Goal: Task Accomplishment & Management: Manage account settings

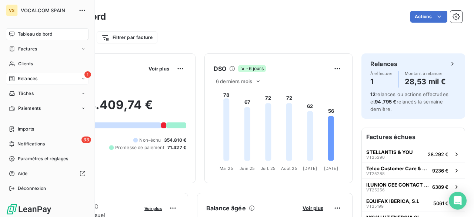
click at [41, 80] on div "1 Relances" at bounding box center [47, 79] width 83 height 12
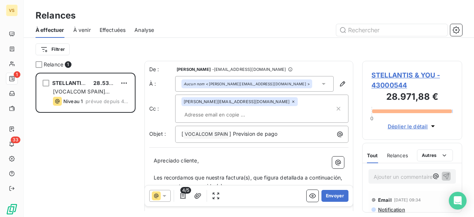
scroll to position [138, 94]
click at [287, 130] on p "[ VOCALCOM SPAIN ﻿ ] Prevision de pago" at bounding box center [263, 134] width 164 height 9
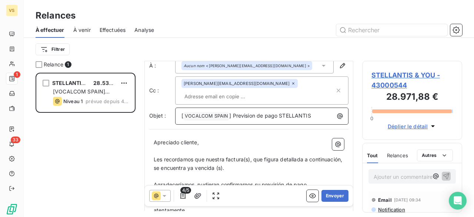
scroll to position [0, 0]
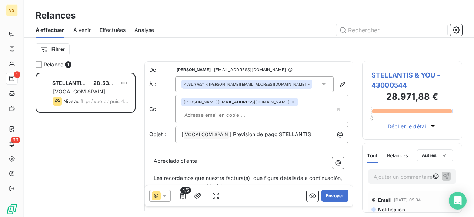
click at [224, 174] on span "Les recordamos que nuestra factura(s), que figura detallada a continuación, se …" at bounding box center [249, 181] width 190 height 15
click at [254, 174] on span "Les recordamos que nuestras factura(s), que figura detallada a continuación, se…" at bounding box center [233, 181] width 158 height 15
click at [248, 174] on span "Les recordamos que nuestras factura(s), que figura detallada a continuación, se…" at bounding box center [233, 181] width 158 height 15
click at [271, 175] on p "Les recordamos que nuestras factura(s), que figura detallada a continuación, se…" at bounding box center [249, 182] width 190 height 17
click at [246, 174] on span "Les recordamos que nuestras factura(s), que figura detallada a continuación, se…" at bounding box center [233, 181] width 158 height 15
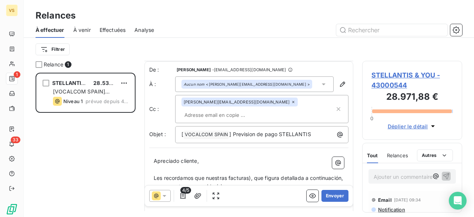
click at [249, 174] on span "Les recordamos que nuestras facturas), que figura detallada a continuación, se …" at bounding box center [249, 181] width 191 height 15
click at [278, 174] on span "Les recordamos que nuestras facturas, que figura detallada a continuación, se e…" at bounding box center [248, 181] width 189 height 15
click at [305, 174] on span "Les recordamos que nuestras facturas, que figuran detallada a continuación, se …" at bounding box center [232, 181] width 157 height 15
click at [249, 174] on span "Les recordamos que nuestras facturas, que figuran detalladas a continuación, se…" at bounding box center [234, 181] width 160 height 15
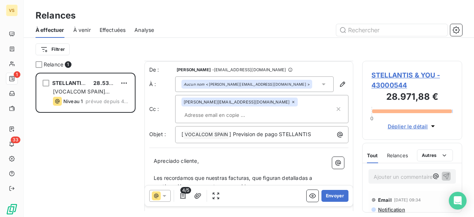
click at [241, 109] on input "text" at bounding box center [223, 114] width 85 height 11
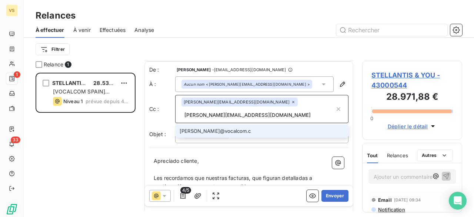
type input "[PERSON_NAME][EMAIL_ADDRESS][DOMAIN_NAME]"
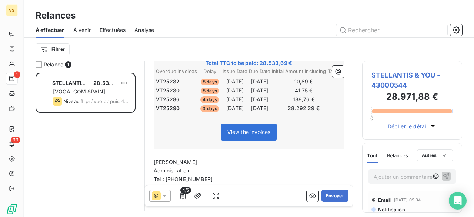
scroll to position [222, 0]
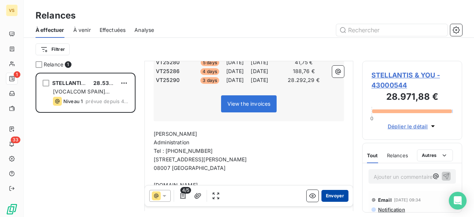
click at [325, 195] on button "Envoyer" at bounding box center [334, 195] width 27 height 12
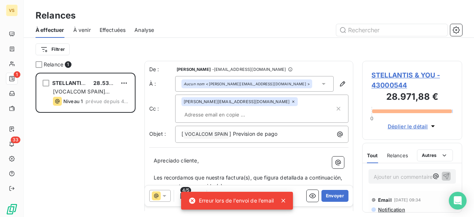
click at [284, 199] on icon at bounding box center [283, 200] width 4 height 4
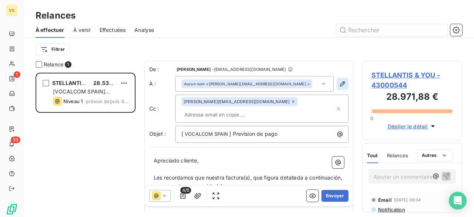
click at [339, 81] on icon "button" at bounding box center [342, 83] width 7 height 7
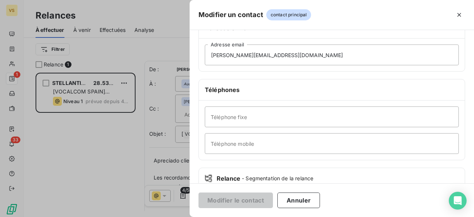
scroll to position [148, 0]
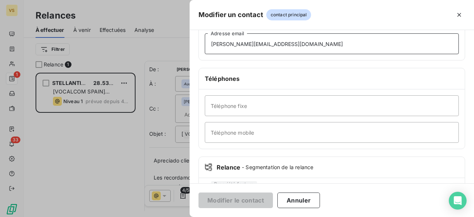
drag, startPoint x: 323, startPoint y: 44, endPoint x: 159, endPoint y: 41, distance: 164.0
click at [159, 216] on div "Modifier un contact contact principal Informations générales Civilité Prénom No…" at bounding box center [237, 217] width 474 height 0
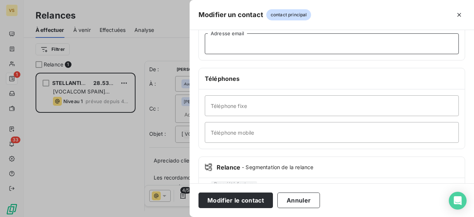
paste input "[PERSON_NAME][EMAIL_ADDRESS][DOMAIN_NAME]"
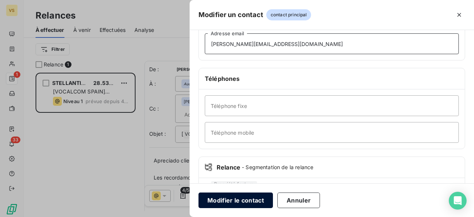
type input "[PERSON_NAME][EMAIL_ADDRESS][DOMAIN_NAME]"
click at [238, 199] on button "Modifier le contact" at bounding box center [235, 200] width 74 height 16
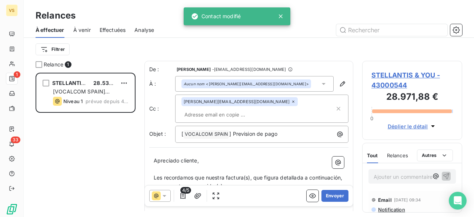
click at [247, 109] on input "text" at bounding box center [223, 114] width 85 height 11
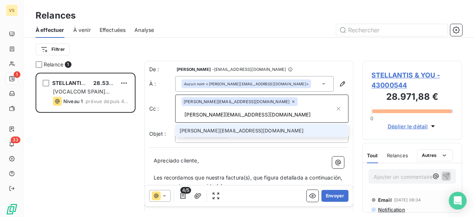
type input "[PERSON_NAME][EMAIL_ADDRESS][DOMAIN_NAME]"
click at [218, 124] on li "[PERSON_NAME][EMAIL_ADDRESS][DOMAIN_NAME]" at bounding box center [261, 130] width 173 height 13
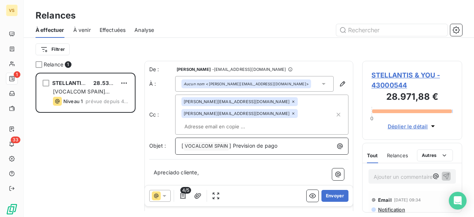
click at [288, 141] on p "[ VOCALCOM SPAIN ﻿ ] Prevision de pago" at bounding box center [263, 145] width 164 height 9
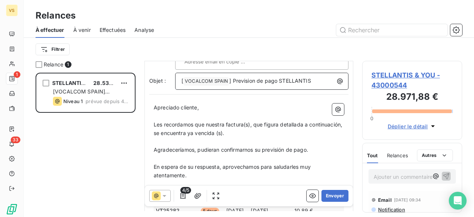
scroll to position [74, 0]
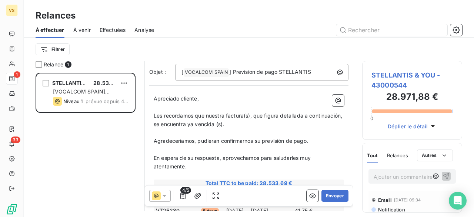
click at [224, 112] on span "Les recordamos que nuestra factura(s), que figura detallada a continuación, se …" at bounding box center [249, 119] width 190 height 15
click at [246, 112] on span "Les recordamos que nuestras factura(s), que figura detallada a continuación, se…" at bounding box center [233, 119] width 158 height 15
click at [249, 112] on span "Les recordamos que nuestras facturas), que figura detallada a continuación, se …" at bounding box center [249, 119] width 191 height 15
click at [278, 112] on span "Les recordamos que nuestras facturas, que figura detallada a continuación, se e…" at bounding box center [248, 119] width 189 height 15
click at [305, 112] on span "Les recordamos que nuestras facturas, que figuran detallada a continuación, se …" at bounding box center [232, 119] width 157 height 15
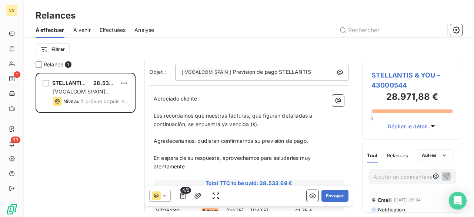
click at [220, 112] on span "Les recordamos que nuestras facturas, que figuran detalladas a continuación, se…" at bounding box center [234, 119] width 160 height 15
click at [253, 112] on span "Les recordamos que nuestras facturas, que figuran detalladas a continuación, se…" at bounding box center [234, 119] width 160 height 15
click at [256, 112] on span "Les recordamos que nuestras facturas, que figuran detalladas a continuación, se…" at bounding box center [234, 119] width 160 height 15
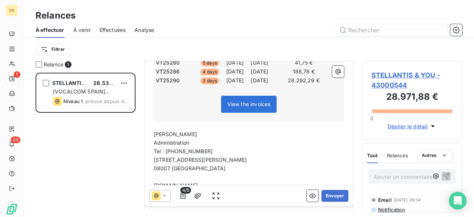
scroll to position [222, 0]
click at [329, 192] on button "Envoyer" at bounding box center [334, 195] width 27 height 12
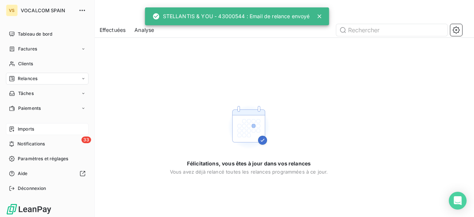
click at [43, 128] on div "Imports" at bounding box center [47, 129] width 83 height 12
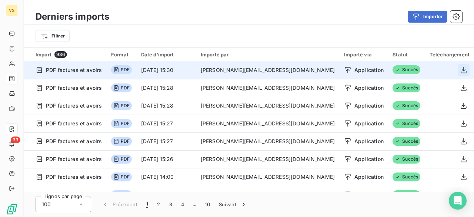
click at [460, 69] on icon "button" at bounding box center [463, 69] width 7 height 7
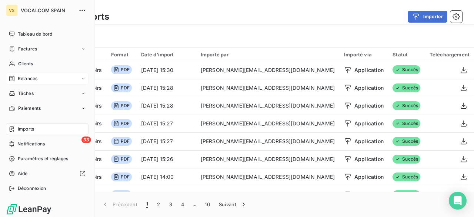
click at [20, 128] on span "Imports" at bounding box center [26, 128] width 16 height 7
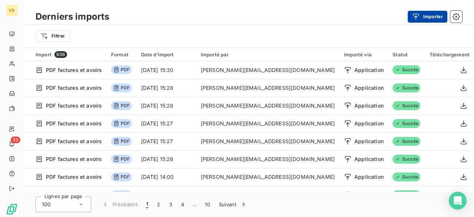
click at [421, 15] on div "button" at bounding box center [417, 16] width 11 height 7
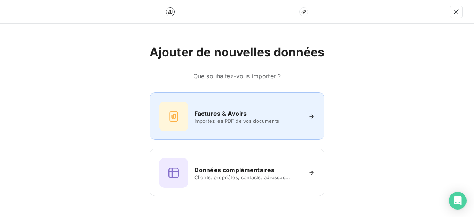
click at [228, 121] on span "Importez les PDF de vos documents" at bounding box center [247, 121] width 107 height 6
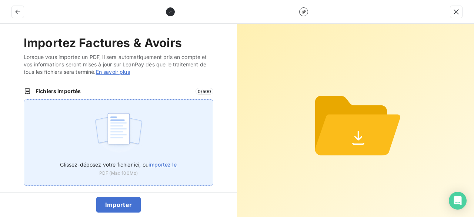
click at [169, 167] on span "importez le" at bounding box center [162, 164] width 28 height 6
click at [24, 100] on input "Glissez-déposez votre fichier ici, ou importez le" at bounding box center [24, 99] width 0 height 0
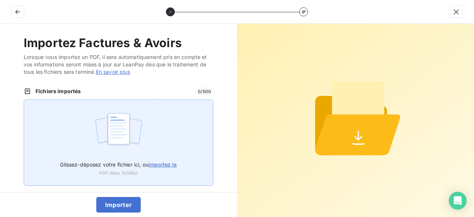
type input "C:\fakepath\VT25299.pdf"
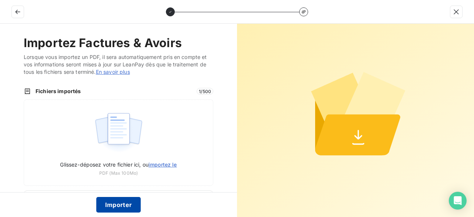
click at [123, 207] on button "Importer" at bounding box center [118, 205] width 45 height 16
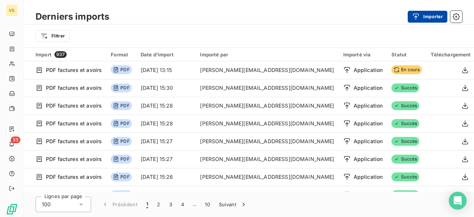
click at [415, 18] on icon "button" at bounding box center [415, 16] width 7 height 7
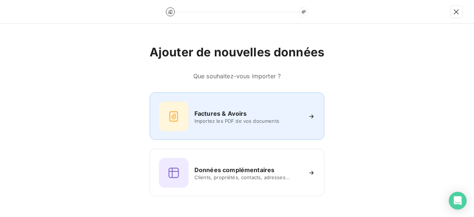
click at [238, 112] on h6 "Factures & Avoirs" at bounding box center [220, 113] width 53 height 9
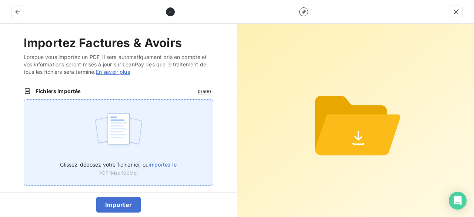
click at [172, 164] on span "importez le" at bounding box center [162, 164] width 28 height 6
click at [24, 100] on input "Glissez-déposez votre fichier ici, ou importez le" at bounding box center [24, 99] width 0 height 0
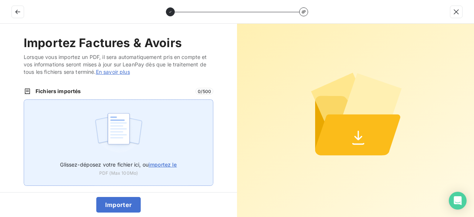
type input "C:\fakepath\VT25300.pdf"
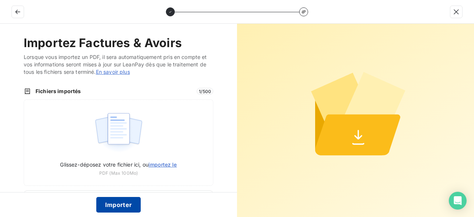
click at [126, 204] on button "Importer" at bounding box center [118, 205] width 45 height 16
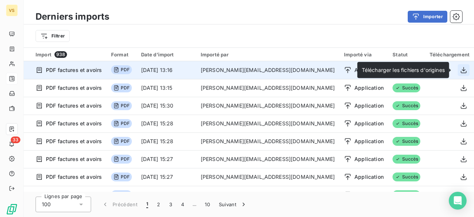
click at [460, 68] on icon "button" at bounding box center [463, 69] width 7 height 7
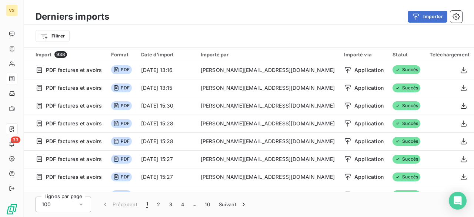
click at [454, 36] on div "Filtrer" at bounding box center [249, 36] width 426 height 14
click at [427, 15] on button "Importer" at bounding box center [427, 17] width 40 height 12
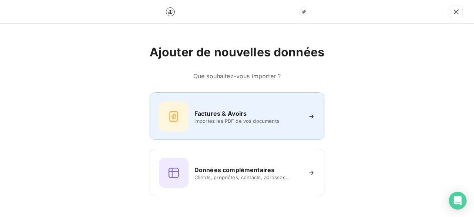
click at [241, 103] on div "Factures & Avoirs Importez les PDF de vos documents" at bounding box center [237, 116] width 156 height 30
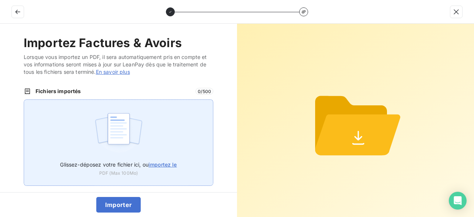
click at [168, 163] on span "importez le" at bounding box center [162, 164] width 28 height 6
click at [24, 100] on input "Glissez-déposez votre fichier ici, ou importez le" at bounding box center [24, 99] width 0 height 0
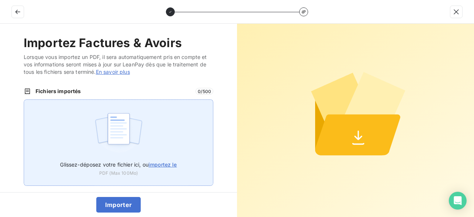
type input "C:\fakepath\VT25301.pdf"
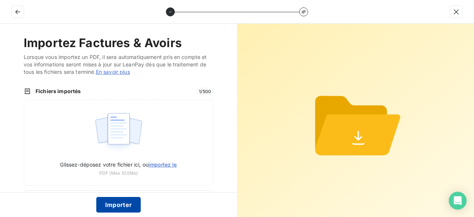
click at [118, 205] on button "Importer" at bounding box center [118, 205] width 45 height 16
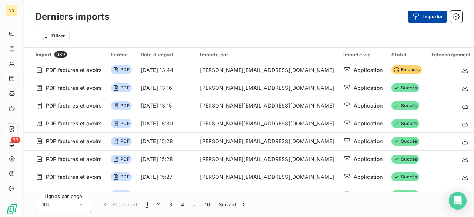
click at [431, 19] on button "Importer" at bounding box center [427, 17] width 40 height 12
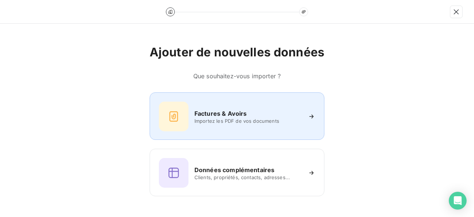
click at [246, 106] on div "Factures & Avoirs Importez les PDF de vos documents" at bounding box center [237, 116] width 156 height 30
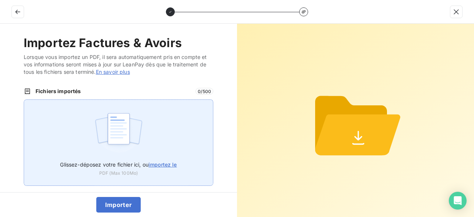
click at [163, 162] on span "importez le" at bounding box center [162, 164] width 28 height 6
click at [24, 100] on input "Glissez-déposez votre fichier ici, ou importez le" at bounding box center [24, 99] width 0 height 0
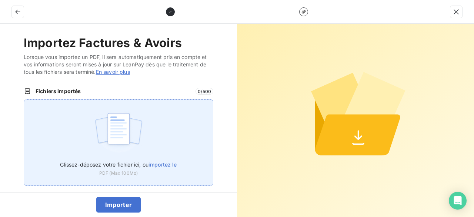
type input "C:\fakepath\VT25302.pdf"
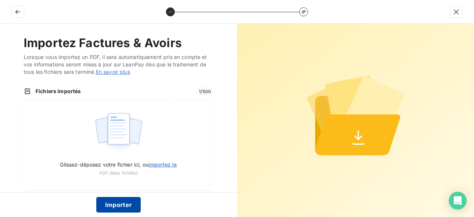
click at [105, 207] on button "Importer" at bounding box center [118, 205] width 45 height 16
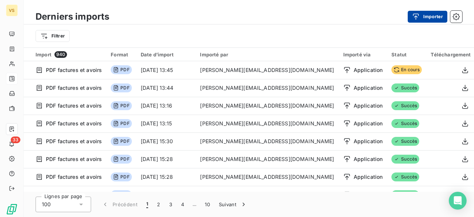
click at [420, 16] on div "button" at bounding box center [417, 16] width 11 height 7
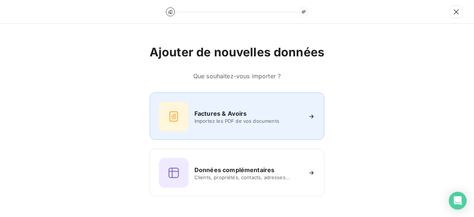
click at [236, 104] on div "Factures & Avoirs Importez les PDF de vos documents" at bounding box center [237, 116] width 156 height 30
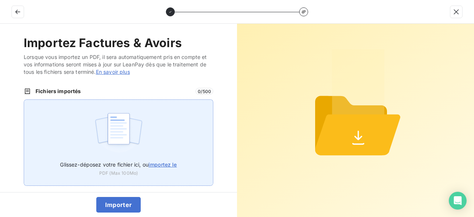
click at [152, 164] on span "importez le" at bounding box center [162, 164] width 28 height 6
click at [24, 100] on input "Glissez-déposez votre fichier ici, ou importez le" at bounding box center [24, 99] width 0 height 0
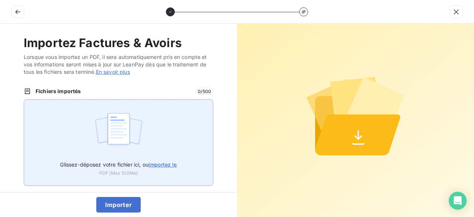
type input "C:\fakepath\VT25303.pdf"
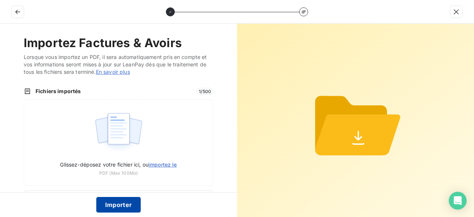
click at [128, 209] on button "Importer" at bounding box center [118, 205] width 45 height 16
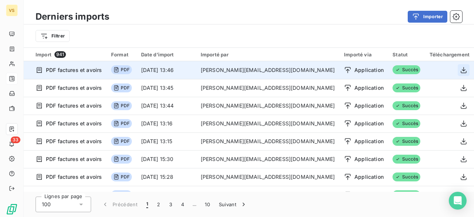
click at [462, 71] on icon "button" at bounding box center [463, 69] width 7 height 7
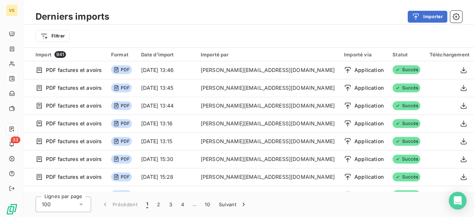
click at [280, 34] on div "Filtrer" at bounding box center [249, 36] width 426 height 14
click at [418, 17] on icon "button" at bounding box center [415, 16] width 7 height 7
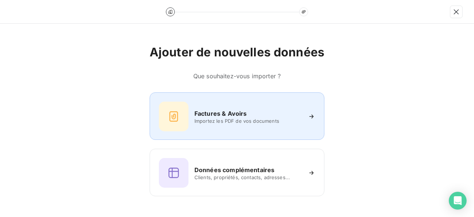
click at [252, 121] on span "Importez les PDF de vos documents" at bounding box center [247, 121] width 107 height 6
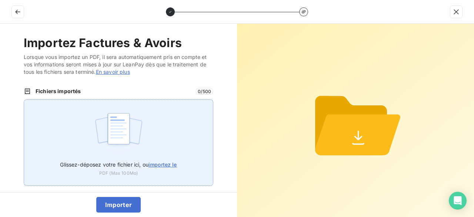
click at [154, 166] on span "importez le" at bounding box center [162, 164] width 28 height 6
click at [24, 100] on input "Glissez-déposez votre fichier ici, ou importez le" at bounding box center [24, 99] width 0 height 0
type input "C:\fakepath\VT25304.pdf"
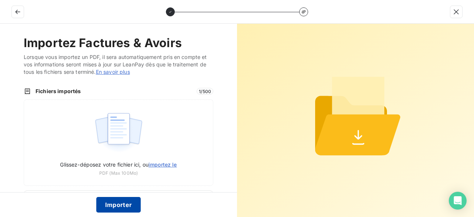
click at [130, 208] on button "Importer" at bounding box center [118, 205] width 45 height 16
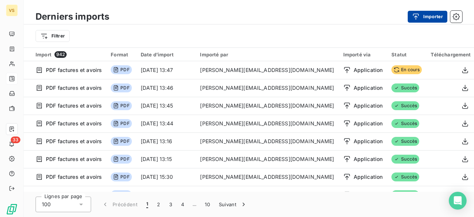
click at [433, 15] on button "Importer" at bounding box center [427, 17] width 40 height 12
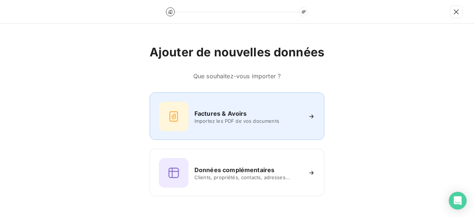
click at [199, 119] on span "Importez les PDF de vos documents" at bounding box center [247, 121] width 107 height 6
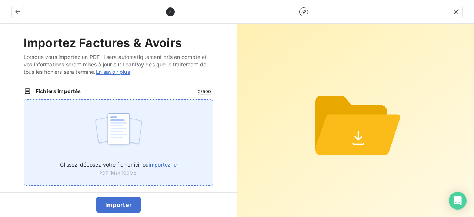
click at [168, 162] on span "importez le" at bounding box center [162, 164] width 28 height 6
click at [24, 100] on input "Glissez-déposez votre fichier ici, ou importez le" at bounding box center [24, 99] width 0 height 0
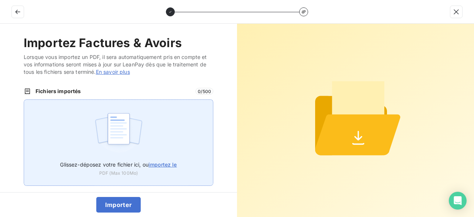
type input "C:\fakepath\VT25308.pdf"
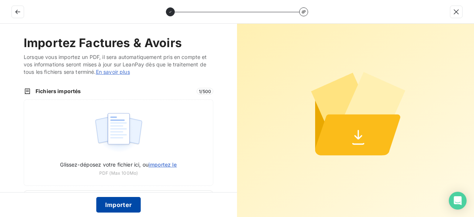
click at [126, 207] on button "Importer" at bounding box center [118, 205] width 45 height 16
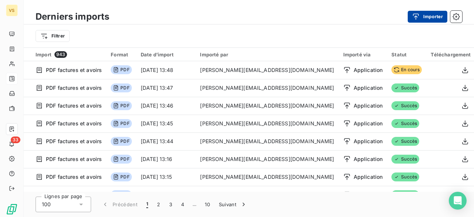
click at [412, 17] on icon "button" at bounding box center [415, 16] width 7 height 7
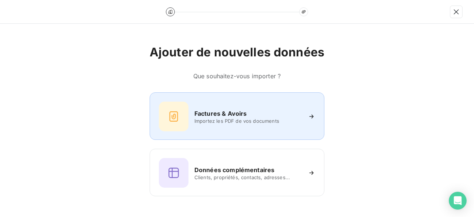
click at [277, 111] on div "Factures & Avoirs" at bounding box center [247, 113] width 107 height 9
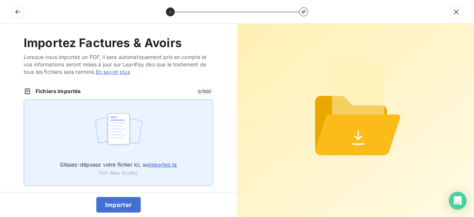
click at [159, 165] on span "importez le" at bounding box center [162, 164] width 28 height 6
click at [24, 100] on input "Glissez-déposez votre fichier ici, ou importez le" at bounding box center [24, 99] width 0 height 0
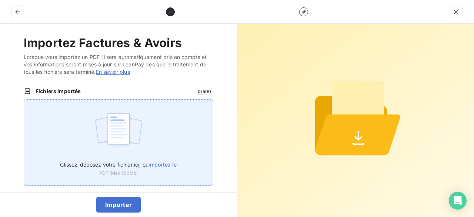
type input "C:\fakepath\VT25309.pdf"
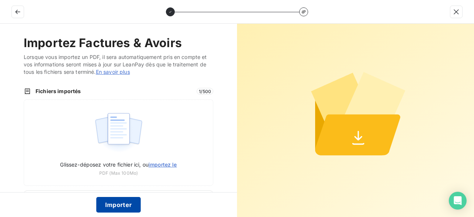
click at [132, 208] on button "Importer" at bounding box center [118, 205] width 45 height 16
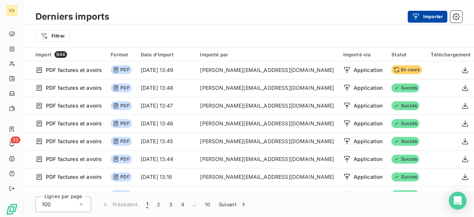
click at [414, 13] on icon "button" at bounding box center [415, 16] width 7 height 7
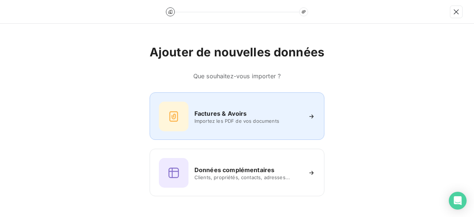
click at [230, 130] on div "Factures & Avoirs Importez les PDF de vos documents" at bounding box center [237, 116] width 156 height 30
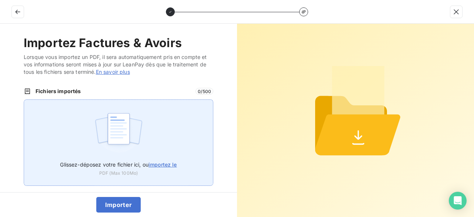
click at [159, 166] on span "importez le" at bounding box center [162, 164] width 28 height 6
click at [24, 100] on input "Glissez-déposez votre fichier ici, ou importez le" at bounding box center [24, 99] width 0 height 0
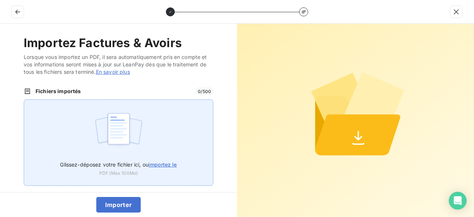
type input "C:\fakepath\VT25310.pdf"
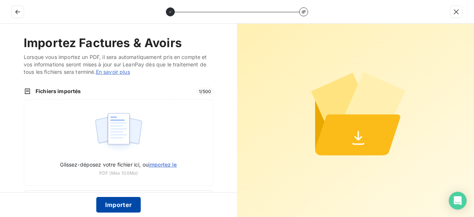
click at [102, 203] on button "Importer" at bounding box center [118, 205] width 45 height 16
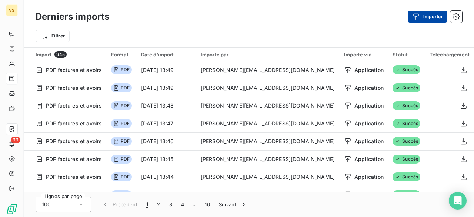
click at [434, 18] on button "Importer" at bounding box center [427, 17] width 40 height 12
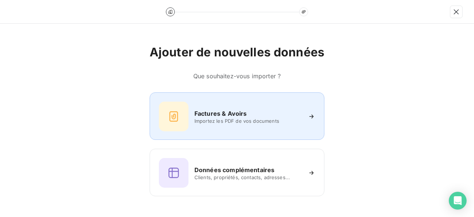
click at [224, 123] on span "Importez les PDF de vos documents" at bounding box center [247, 121] width 107 height 6
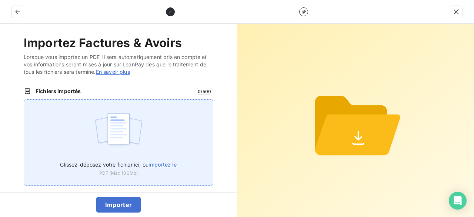
click at [168, 168] on label "Glissez-déposez votre fichier ici, ou importez le" at bounding box center [118, 163] width 117 height 14
click at [24, 100] on input "Glissez-déposez votre fichier ici, ou importez le" at bounding box center [24, 99] width 0 height 0
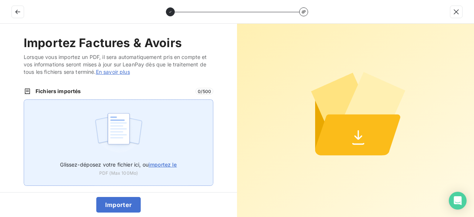
type input "C:\fakepath\VTAB25005.pdf"
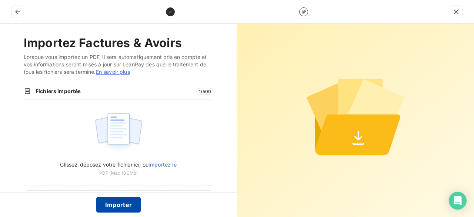
click at [103, 210] on button "Importer" at bounding box center [118, 205] width 45 height 16
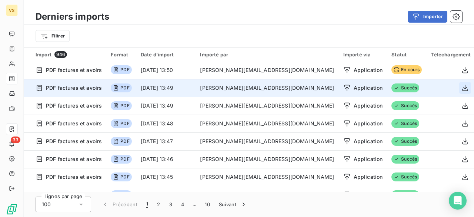
click at [462, 88] on icon "button" at bounding box center [465, 88] width 6 height 6
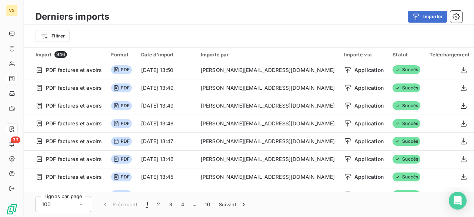
click at [286, 26] on div "Filtrer" at bounding box center [249, 35] width 450 height 23
click at [429, 21] on button "Importer" at bounding box center [427, 17] width 40 height 12
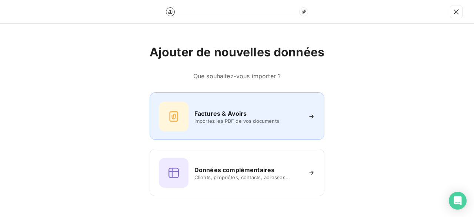
click at [207, 111] on h6 "Factures & Avoirs" at bounding box center [220, 113] width 53 height 9
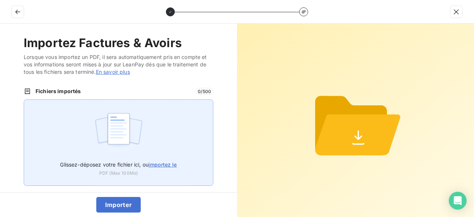
click at [170, 161] on span "importez le" at bounding box center [162, 164] width 28 height 6
click at [24, 100] on input "Glissez-déposez votre fichier ici, ou importez le" at bounding box center [24, 99] width 0 height 0
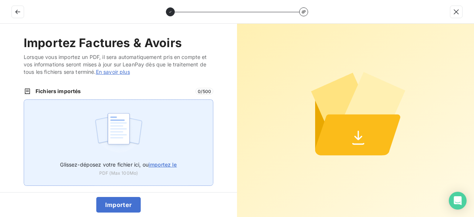
type input "C:\fakepath\VT25311.pdf"
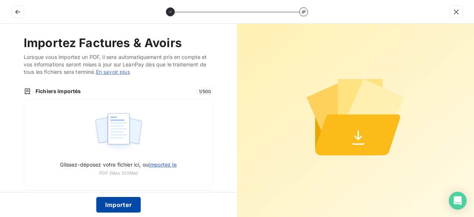
click at [118, 202] on button "Importer" at bounding box center [118, 205] width 45 height 16
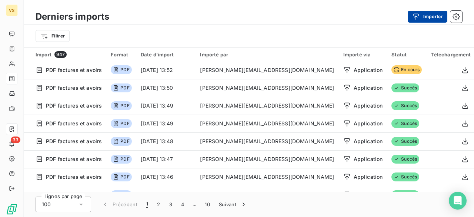
click at [428, 17] on button "Importer" at bounding box center [427, 17] width 40 height 12
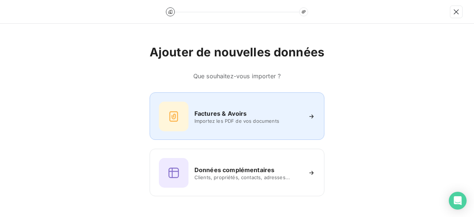
click at [249, 111] on div "Factures & Avoirs" at bounding box center [247, 113] width 107 height 9
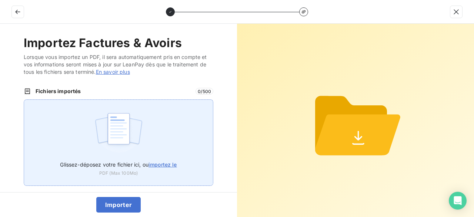
click at [164, 160] on label "Glissez-déposez votre fichier ici, ou importez le" at bounding box center [118, 163] width 117 height 14
click at [24, 100] on input "Glissez-déposez votre fichier ici, ou importez le" at bounding box center [24, 99] width 0 height 0
type input "C:\fakepath\VT25312.pdf"
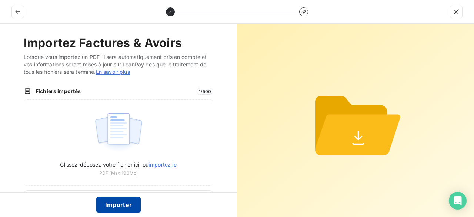
click at [123, 201] on button "Importer" at bounding box center [118, 205] width 45 height 16
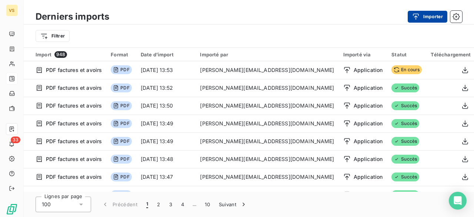
click at [418, 16] on icon "button" at bounding box center [415, 16] width 7 height 7
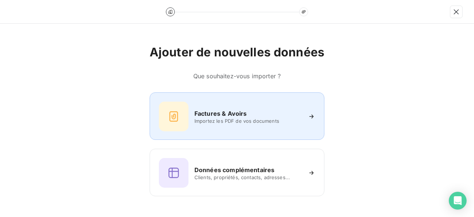
click at [245, 118] on span "Importez les PDF de vos documents" at bounding box center [247, 121] width 107 height 6
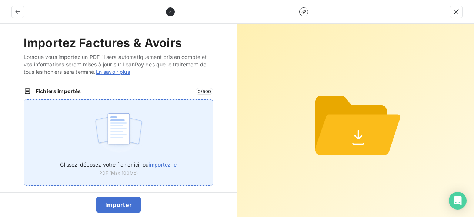
click at [168, 164] on span "importez le" at bounding box center [162, 164] width 28 height 6
click at [24, 100] on input "Glissez-déposez votre fichier ici, ou importez le" at bounding box center [24, 99] width 0 height 0
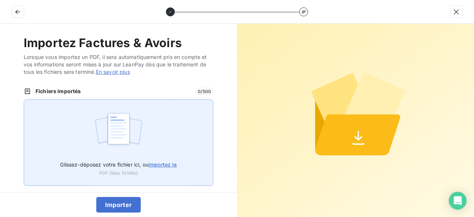
type input "C:\fakepath\VT25313.pdf"
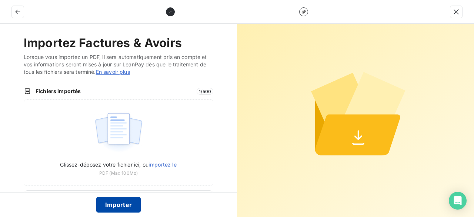
click at [133, 203] on button "Importer" at bounding box center [118, 205] width 45 height 16
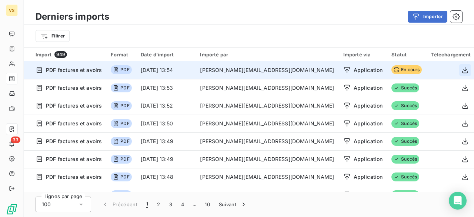
click at [461, 68] on icon "button" at bounding box center [464, 69] width 7 height 7
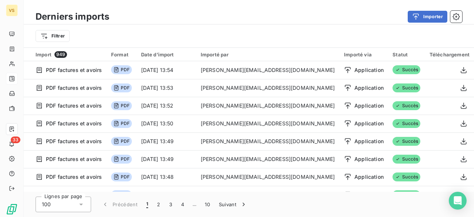
click at [303, 24] on div "Derniers imports Importer" at bounding box center [249, 17] width 450 height 16
click at [416, 16] on icon "button" at bounding box center [415, 16] width 7 height 7
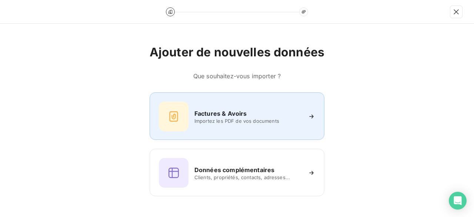
click at [234, 120] on span "Importez les PDF de vos documents" at bounding box center [247, 121] width 107 height 6
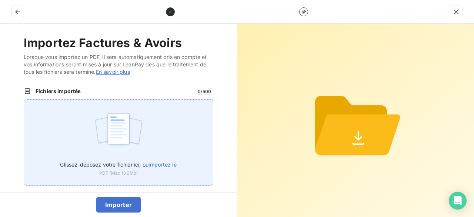
click at [167, 159] on label "Glissez-déposez votre fichier ici, ou importez le" at bounding box center [118, 163] width 117 height 14
click at [24, 100] on input "Glissez-déposez votre fichier ici, ou importez le" at bounding box center [24, 99] width 0 height 0
type input "C:\fakepath\VT25314.pdf"
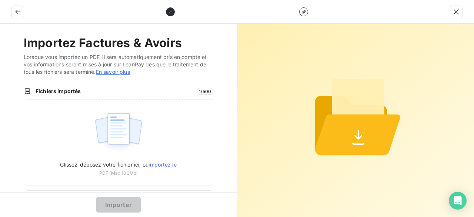
click at [111, 205] on button "Importer" at bounding box center [118, 205] width 45 height 16
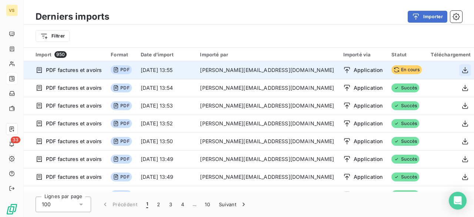
click at [459, 70] on button "button" at bounding box center [465, 70] width 12 height 12
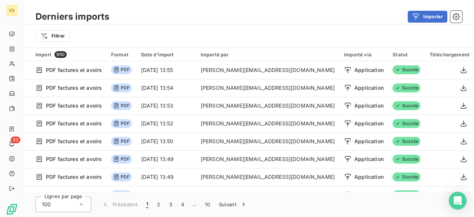
click at [307, 41] on div "Filtrer" at bounding box center [249, 36] width 426 height 14
click at [415, 16] on icon "button" at bounding box center [416, 16] width 6 height 6
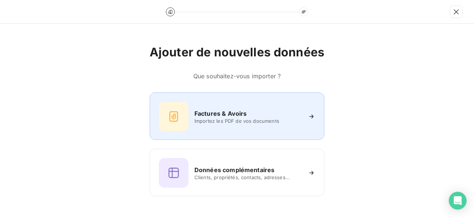
click at [257, 123] on span "Importez les PDF de vos documents" at bounding box center [247, 121] width 107 height 6
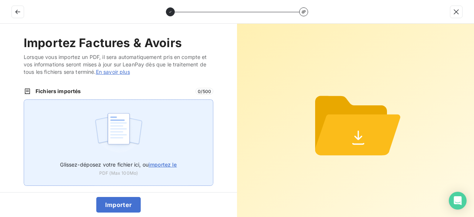
click at [171, 164] on span "importez le" at bounding box center [162, 164] width 28 height 6
click at [24, 100] on input "Glissez-déposez votre fichier ici, ou importez le" at bounding box center [24, 99] width 0 height 0
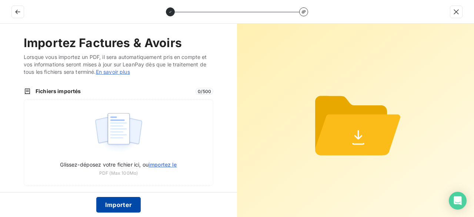
type input "C:\fakepath\VT25315.pdf"
click at [123, 204] on button "Importer" at bounding box center [118, 205] width 45 height 16
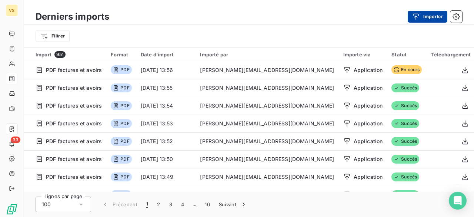
click at [433, 15] on button "Importer" at bounding box center [427, 17] width 40 height 12
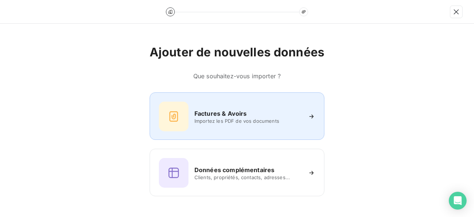
click at [215, 109] on h6 "Factures & Avoirs" at bounding box center [220, 113] width 53 height 9
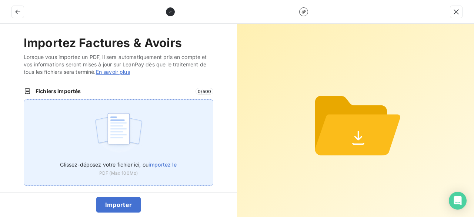
click at [168, 164] on span "importez le" at bounding box center [162, 164] width 28 height 6
click at [24, 100] on input "Glissez-déposez votre fichier ici, ou importez le" at bounding box center [24, 99] width 0 height 0
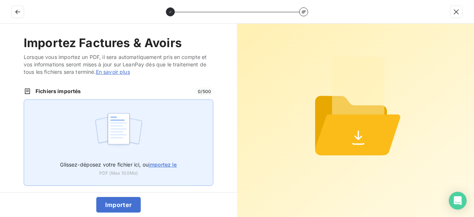
type input "C:\fakepath\VT25316.pdf"
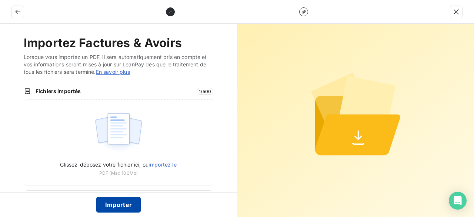
click at [121, 203] on button "Importer" at bounding box center [118, 205] width 45 height 16
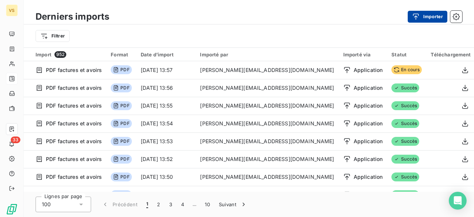
click at [434, 16] on button "Importer" at bounding box center [427, 17] width 40 height 12
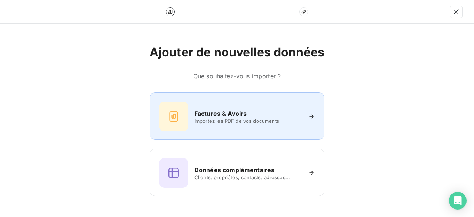
click at [239, 105] on div "Factures & Avoirs Importez les PDF de vos documents" at bounding box center [237, 116] width 156 height 30
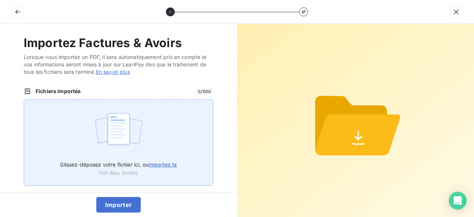
click at [158, 160] on label "Glissez-déposez votre fichier ici, ou importez le" at bounding box center [118, 163] width 117 height 14
click at [24, 100] on input "Glissez-déposez votre fichier ici, ou importez le" at bounding box center [24, 99] width 0 height 0
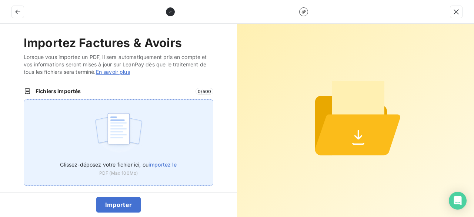
type input "C:\fakepath\VT25317.pdf"
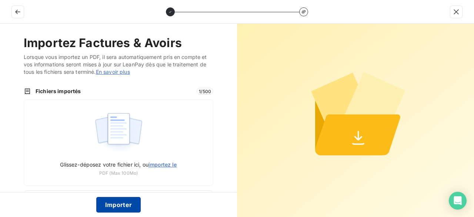
click at [118, 203] on button "Importer" at bounding box center [118, 205] width 45 height 16
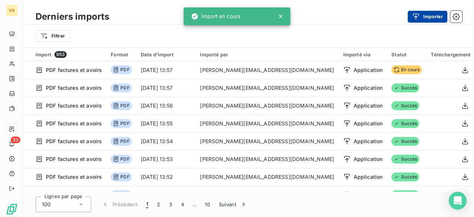
click at [434, 14] on button "Importer" at bounding box center [427, 17] width 40 height 12
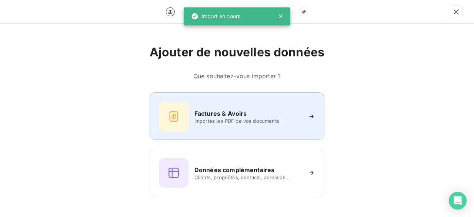
click at [224, 108] on div "Factures & Avoirs Importez les PDF de vos documents" at bounding box center [237, 116] width 156 height 30
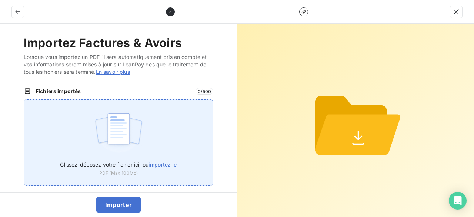
click at [161, 165] on span "importez le" at bounding box center [162, 164] width 28 height 6
click at [24, 100] on input "Glissez-déposez votre fichier ici, ou importez le" at bounding box center [24, 99] width 0 height 0
type input "C:\fakepath\VT25318.pdf"
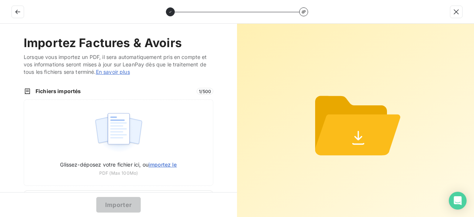
click at [123, 201] on button "Importer" at bounding box center [118, 205] width 45 height 16
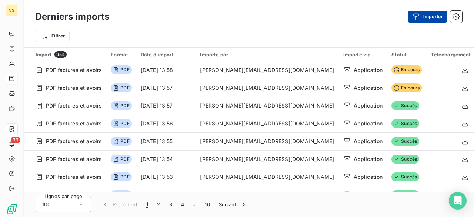
click at [416, 16] on icon "button" at bounding box center [416, 16] width 6 height 6
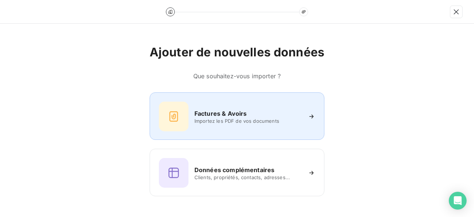
click at [221, 132] on div "Factures & Avoirs Importez les PDF de vos documents" at bounding box center [237, 115] width 175 height 47
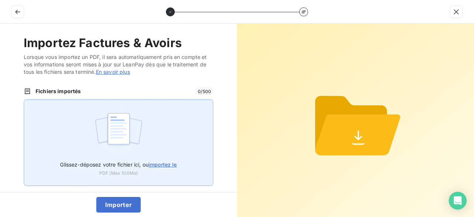
click at [169, 165] on span "importez le" at bounding box center [162, 164] width 28 height 6
click at [24, 100] on input "Glissez-déposez votre fichier ici, ou importez le" at bounding box center [24, 99] width 0 height 0
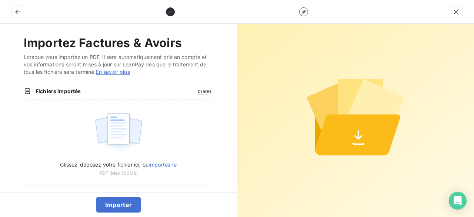
type input "C:\fakepath\VT25319.pdf"
click at [121, 205] on button "Importer" at bounding box center [118, 205] width 45 height 16
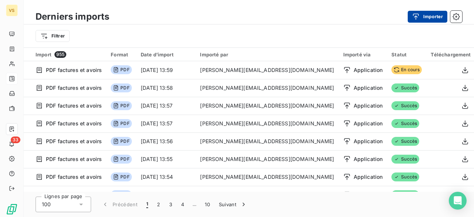
click at [413, 15] on icon "button" at bounding box center [415, 16] width 7 height 7
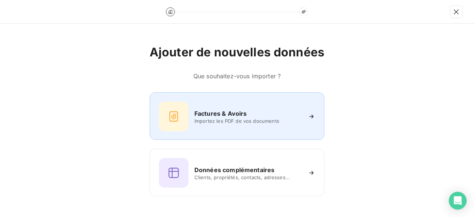
click at [200, 114] on h6 "Factures & Avoirs" at bounding box center [220, 113] width 53 height 9
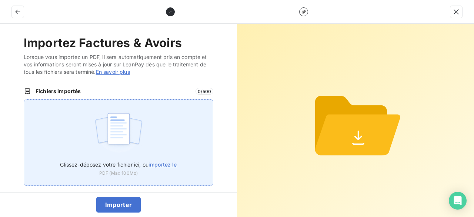
click at [149, 165] on span "importez le" at bounding box center [162, 164] width 28 height 6
click at [24, 100] on input "Glissez-déposez votre fichier ici, ou importez le" at bounding box center [24, 99] width 0 height 0
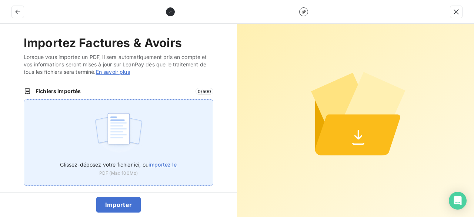
type input "C:\fakepath\VT25320.pdf"
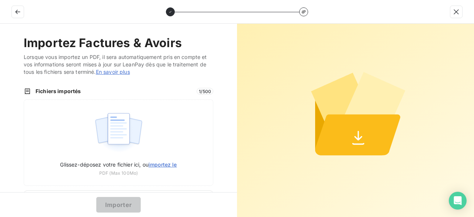
click at [128, 203] on button "Importer" at bounding box center [118, 205] width 45 height 16
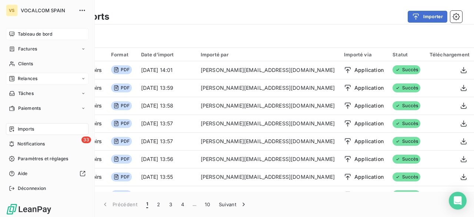
click at [40, 36] on span "Tableau de bord" at bounding box center [35, 34] width 34 height 7
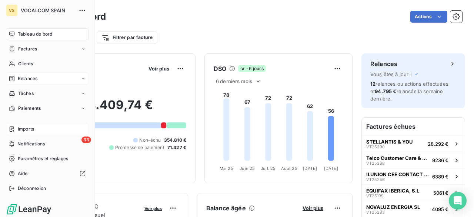
click at [27, 77] on span "Relances" at bounding box center [28, 78] width 20 height 7
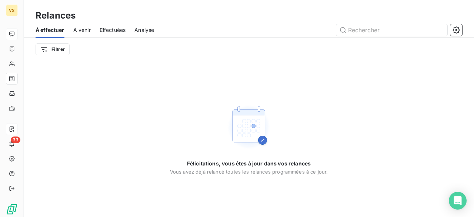
click at [85, 29] on span "À venir" at bounding box center [81, 29] width 17 height 7
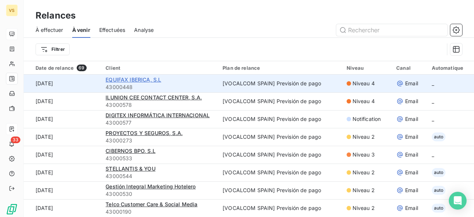
click at [126, 77] on span "EQUIFAX IBERICA, S.L" at bounding box center [133, 79] width 56 height 6
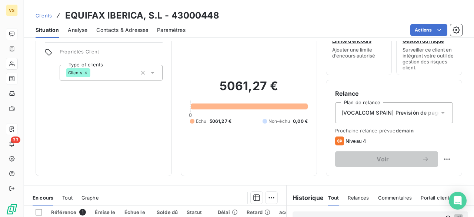
scroll to position [37, 0]
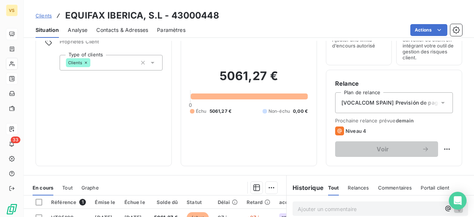
click at [447, 148] on div "Relance Plan de relance [VOCALCOM SPAIN] Previsión de pago Prochaine relance pr…" at bounding box center [394, 118] width 136 height 96
click at [443, 148] on html "VS 33 Clients EQUIFAX IBERICA, S.L - 43000448 Situation Analyse Contacts & Adre…" at bounding box center [237, 108] width 474 height 217
click at [433, 164] on div "Replanifier cette action" at bounding box center [410, 165] width 66 height 12
select select "9"
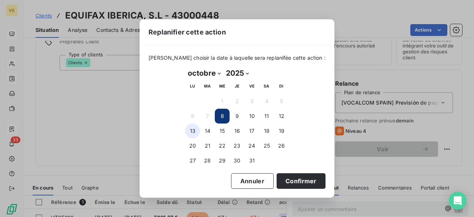
click at [192, 129] on button "13" at bounding box center [192, 130] width 15 height 15
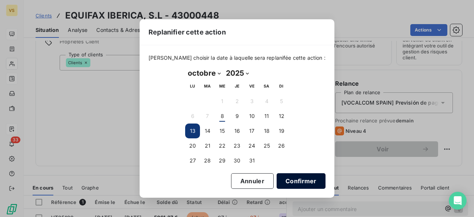
click at [293, 176] on button "Confirmer" at bounding box center [300, 181] width 49 height 16
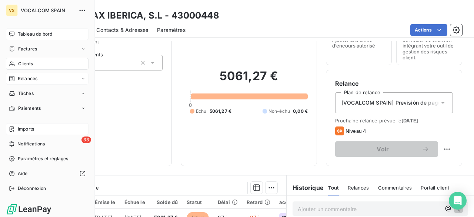
click at [17, 63] on div "Clients" at bounding box center [47, 64] width 83 height 12
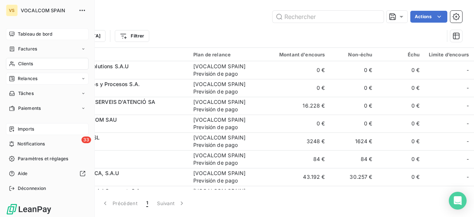
click at [31, 80] on span "Relances" at bounding box center [28, 78] width 20 height 7
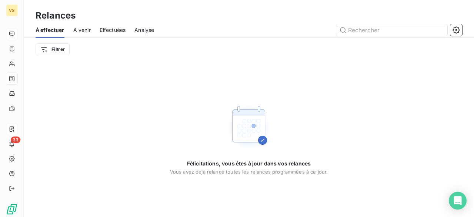
click at [84, 30] on span "À venir" at bounding box center [81, 29] width 17 height 7
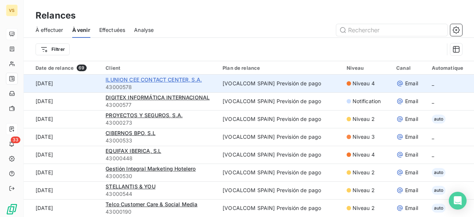
click at [146, 78] on span "ILUNION CEE CONTACT CENTER, S.A." at bounding box center [153, 79] width 96 height 6
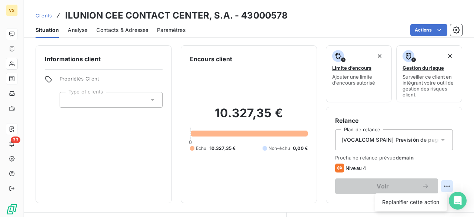
click at [441, 185] on html "VS 33 Clients ILUNION CEE CONTACT CENTER, S.A. - 43000578 Situation Analyse Con…" at bounding box center [237, 108] width 474 height 217
click at [431, 200] on div "Replanifier cette action" at bounding box center [410, 202] width 66 height 12
select select "9"
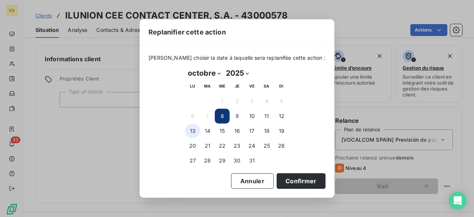
click at [189, 127] on button "13" at bounding box center [192, 130] width 15 height 15
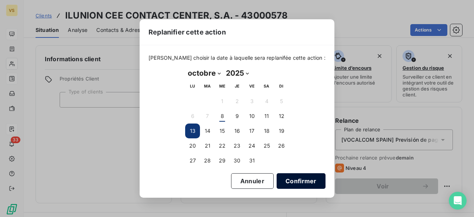
click at [297, 181] on button "Confirmer" at bounding box center [300, 181] width 49 height 16
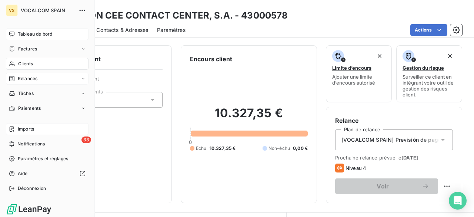
click at [36, 78] on span "Relances" at bounding box center [28, 78] width 20 height 7
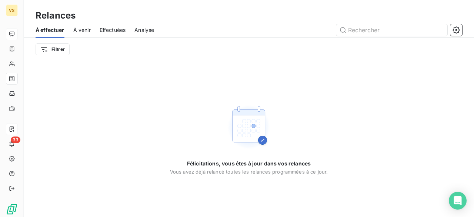
click at [78, 28] on span "À venir" at bounding box center [81, 29] width 17 height 7
